Goal: Task Accomplishment & Management: Use online tool/utility

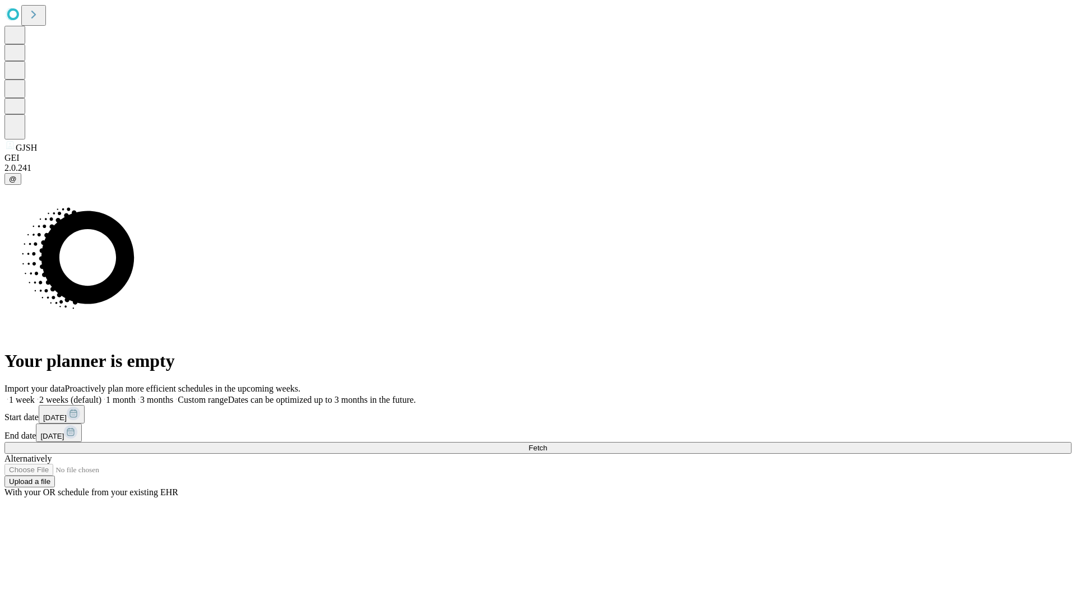
click at [547, 444] on span "Fetch" at bounding box center [538, 448] width 18 height 8
